Goal: Task Accomplishment & Management: Complete application form

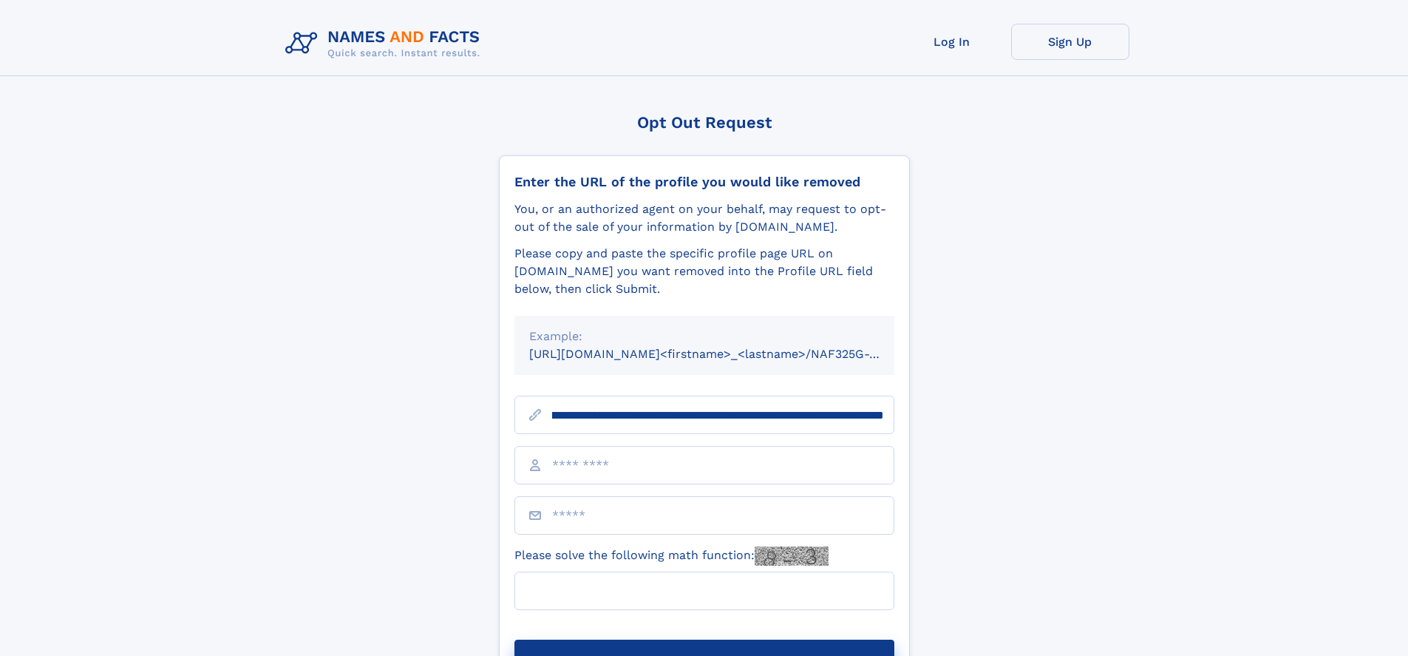
scroll to position [0, 164]
type input "**********"
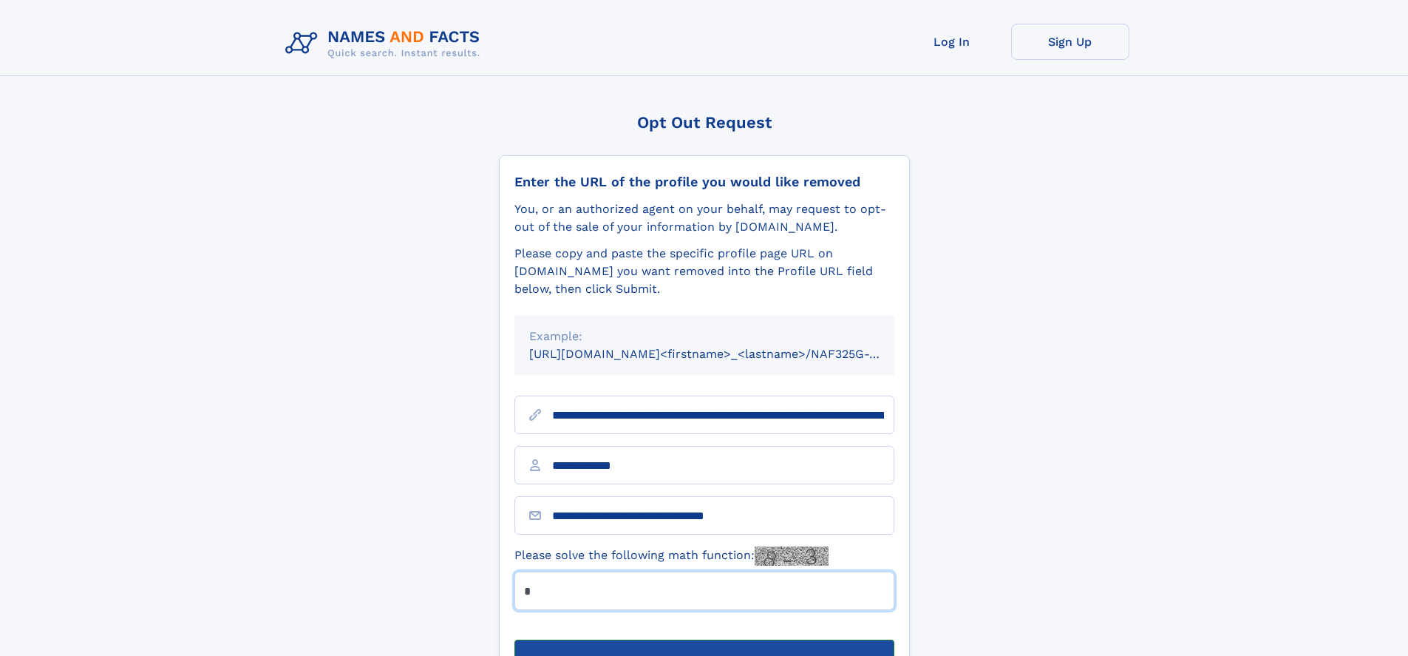
type input "*"
click at [704, 639] on button "Submit Opt Out Request" at bounding box center [705, 662] width 380 height 47
